Goal: Task Accomplishment & Management: Manage account settings

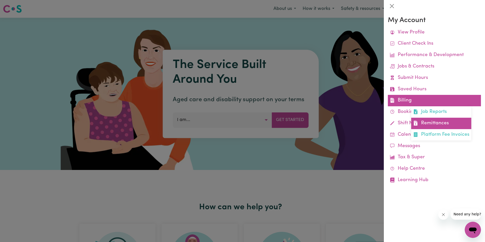
click at [433, 123] on link "Remittances" at bounding box center [441, 123] width 60 height 11
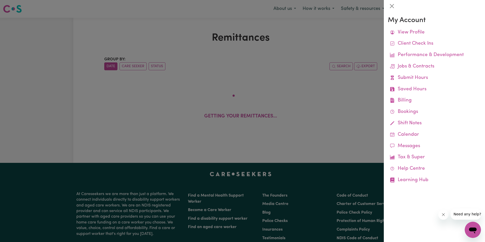
click at [150, 38] on div at bounding box center [242, 121] width 485 height 242
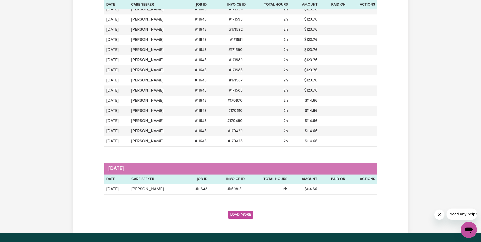
scroll to position [532, 0]
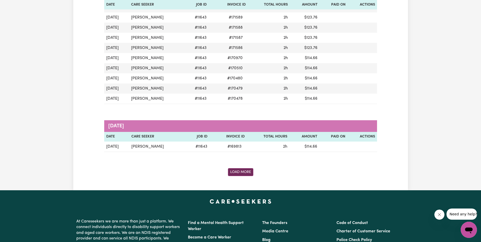
click at [237, 171] on button "Load More" at bounding box center [240, 172] width 25 height 8
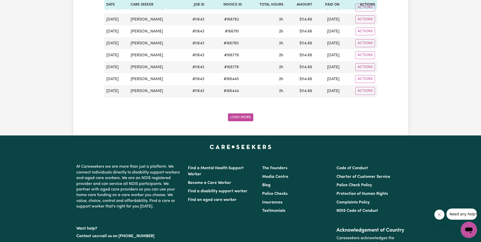
scroll to position [1192, 0]
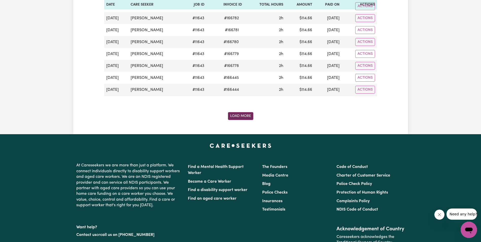
click at [244, 116] on button "Load More" at bounding box center [240, 116] width 25 height 8
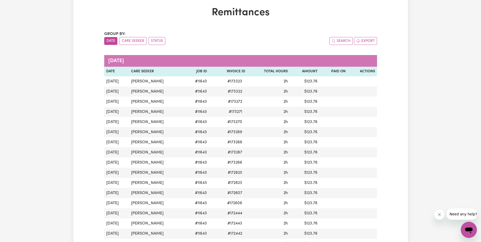
scroll to position [0, 0]
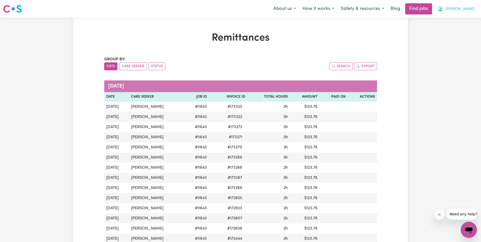
click at [465, 10] on button "[PERSON_NAME]" at bounding box center [456, 9] width 44 height 11
click at [457, 20] on link "My Account" at bounding box center [458, 20] width 40 height 10
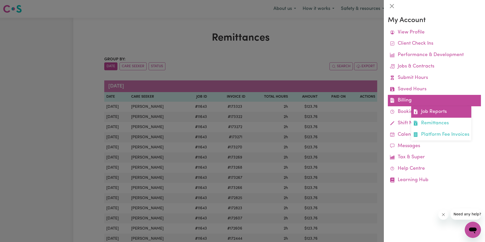
click at [424, 112] on link "Job Reports" at bounding box center [441, 111] width 60 height 11
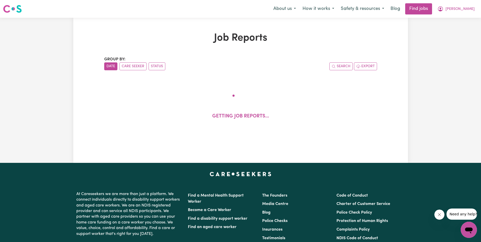
click at [171, 38] on h1 "Job Reports" at bounding box center [240, 38] width 273 height 12
